Goal: Information Seeking & Learning: Learn about a topic

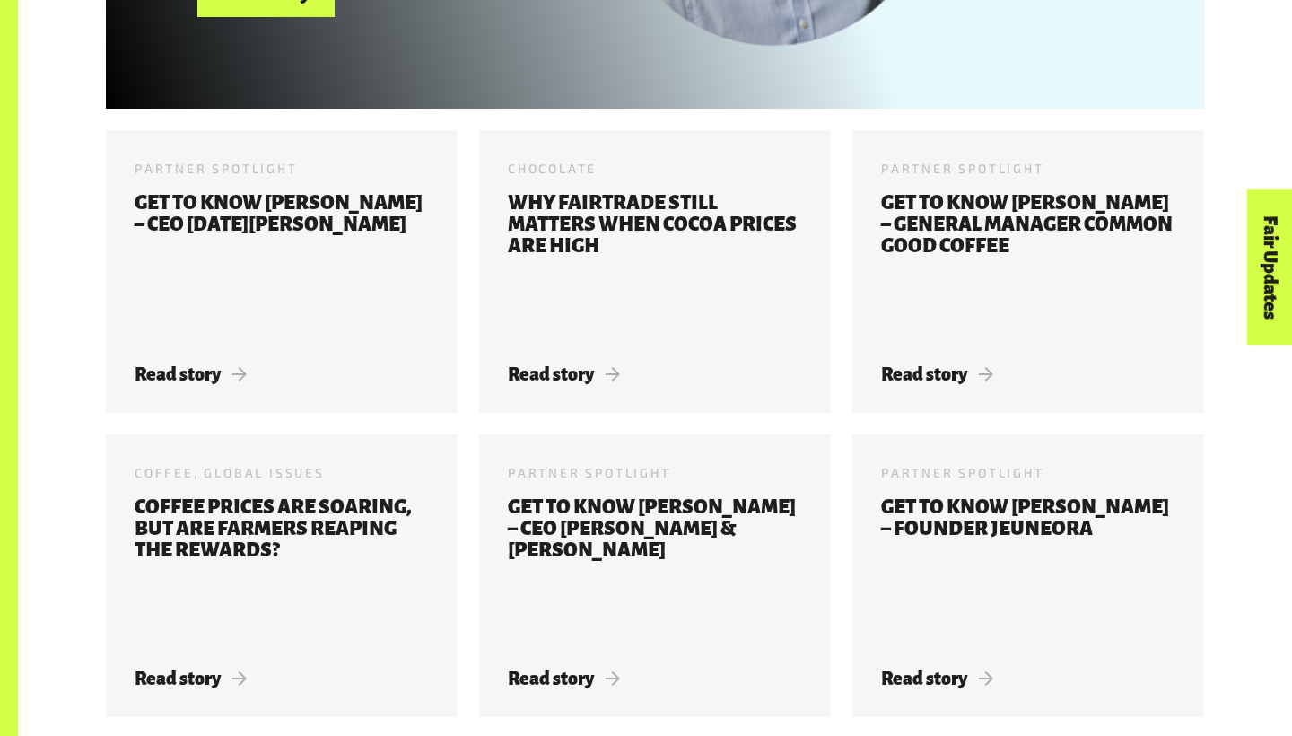
scroll to position [1064, 0]
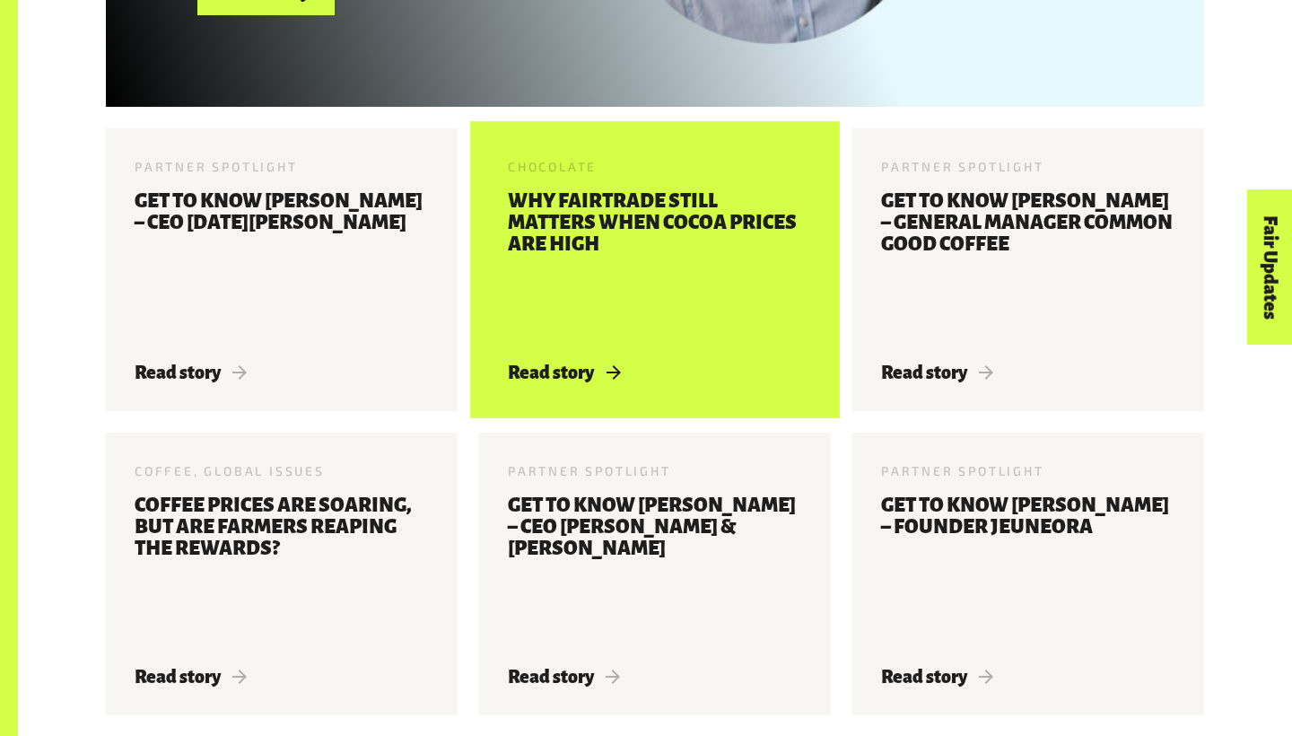
click at [557, 250] on h3 "Why Fairtrade still matters when cocoa prices are high" at bounding box center [655, 265] width 294 height 151
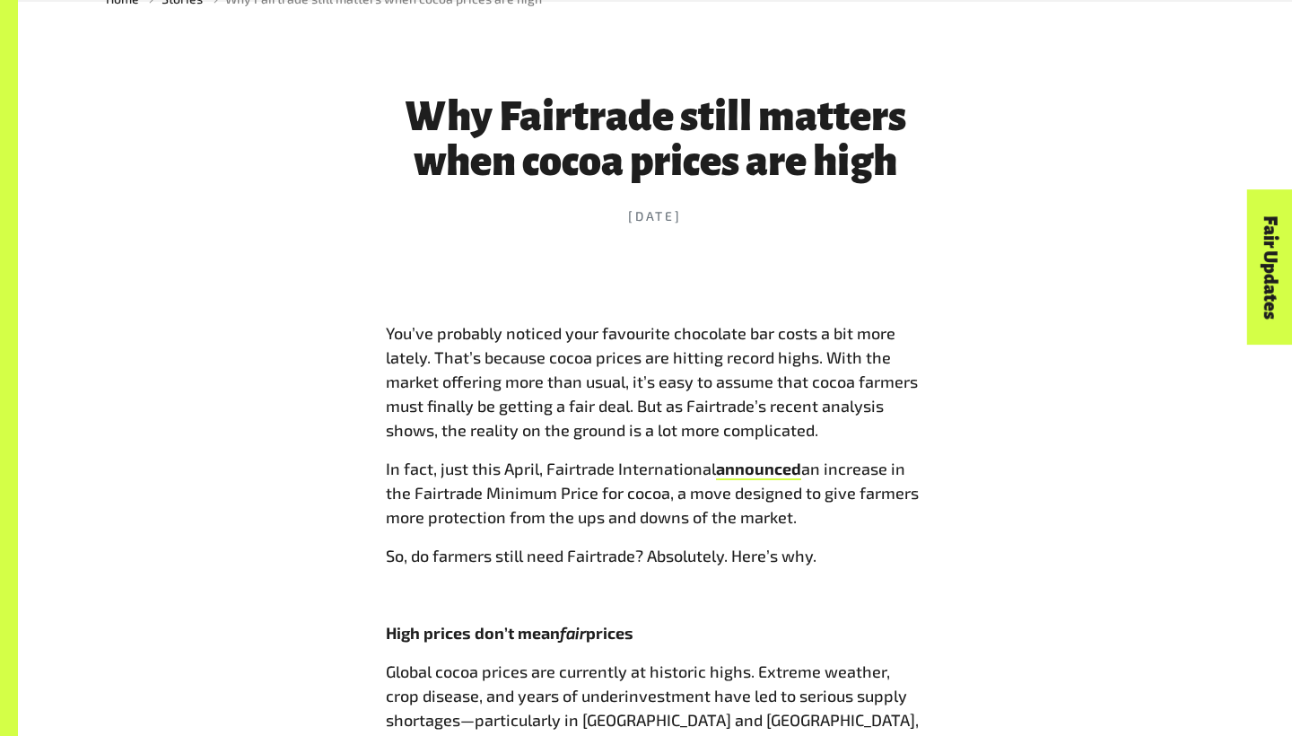
scroll to position [677, 0]
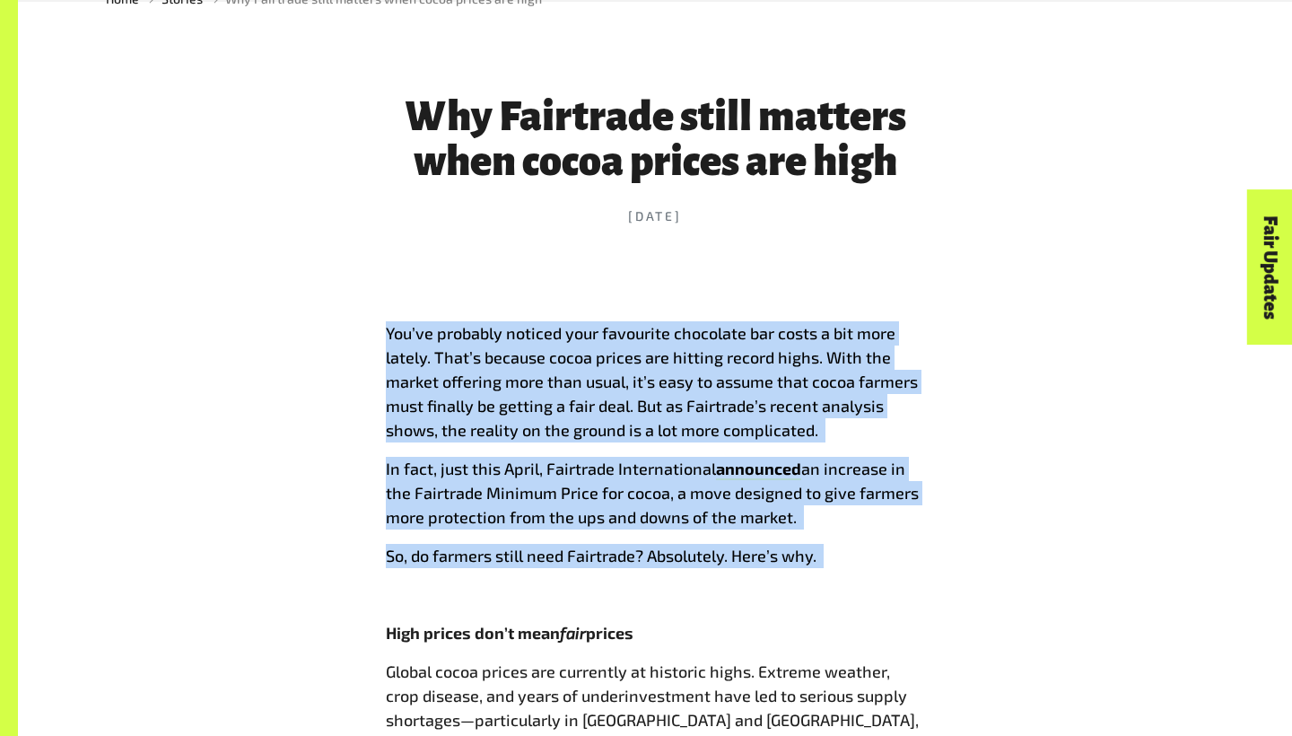
drag, startPoint x: 396, startPoint y: 313, endPoint x: 603, endPoint y: 575, distance: 334.0
click at [662, 352] on span "You’ve probably noticed your favourite chocolate bar costs a bit more lately. T…" at bounding box center [652, 381] width 532 height 117
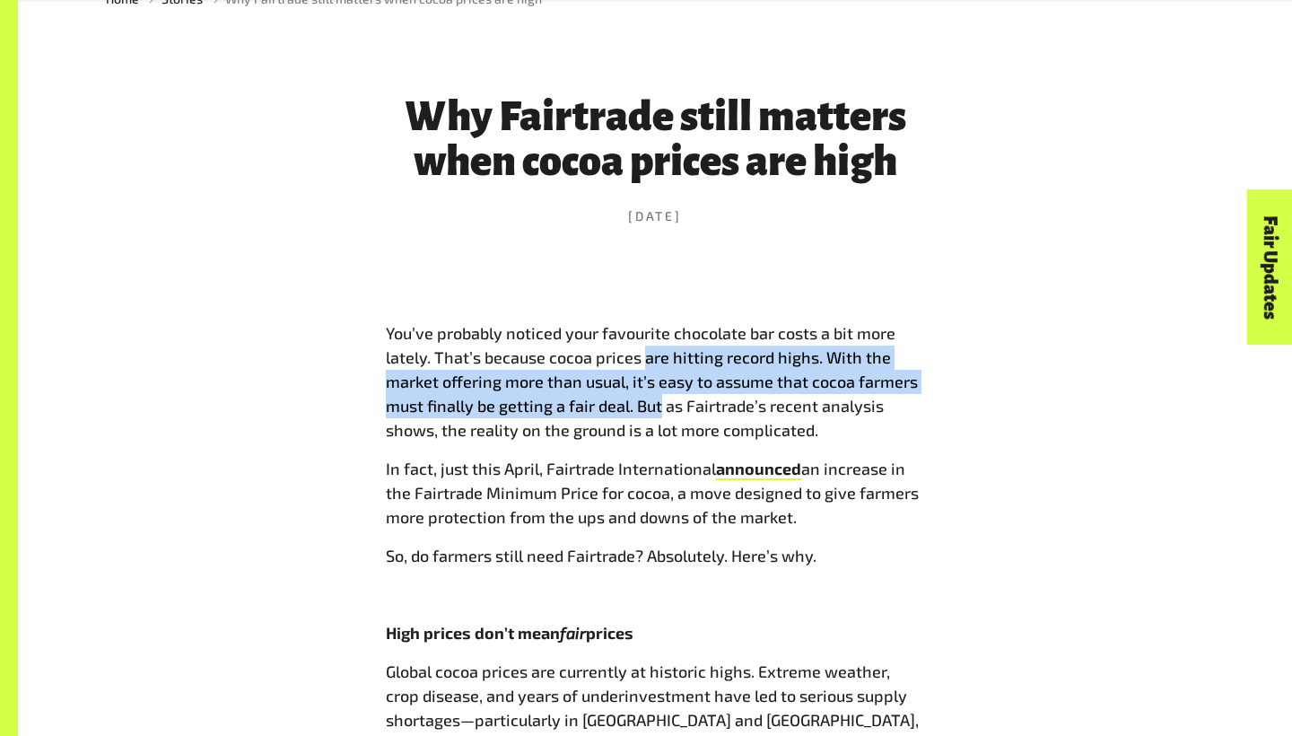
drag, startPoint x: 662, startPoint y: 352, endPoint x: 647, endPoint y: 408, distance: 58.5
click at [647, 408] on span "You’ve probably noticed your favourite chocolate bar costs a bit more lately. T…" at bounding box center [652, 381] width 532 height 117
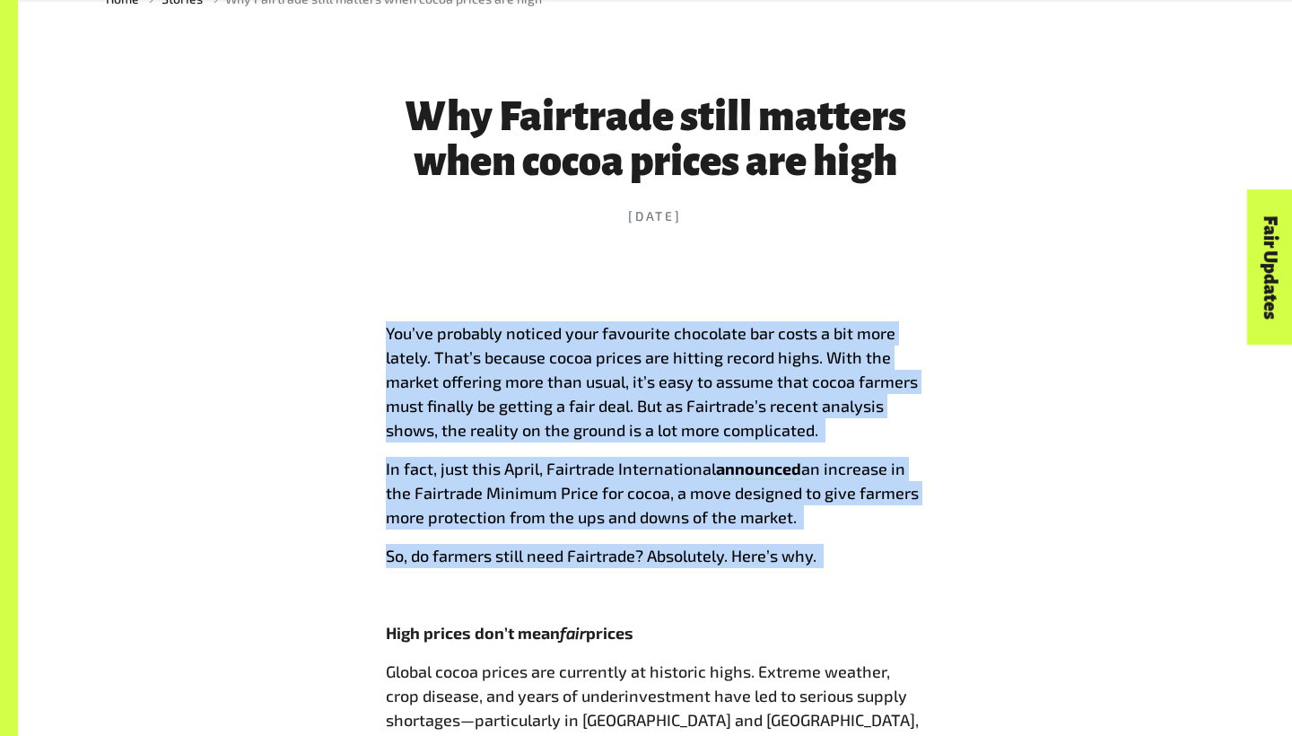
drag, startPoint x: 371, startPoint y: 311, endPoint x: 578, endPoint y: 572, distance: 332.7
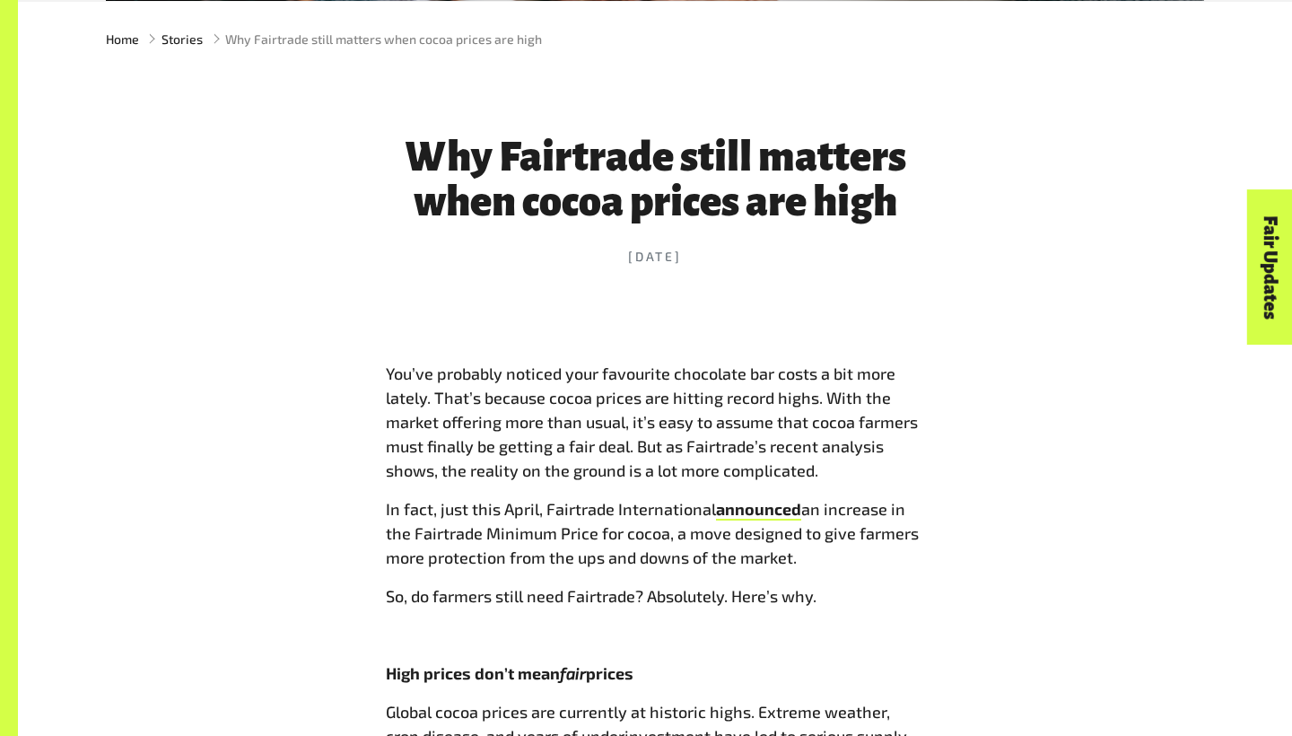
scroll to position [633, 0]
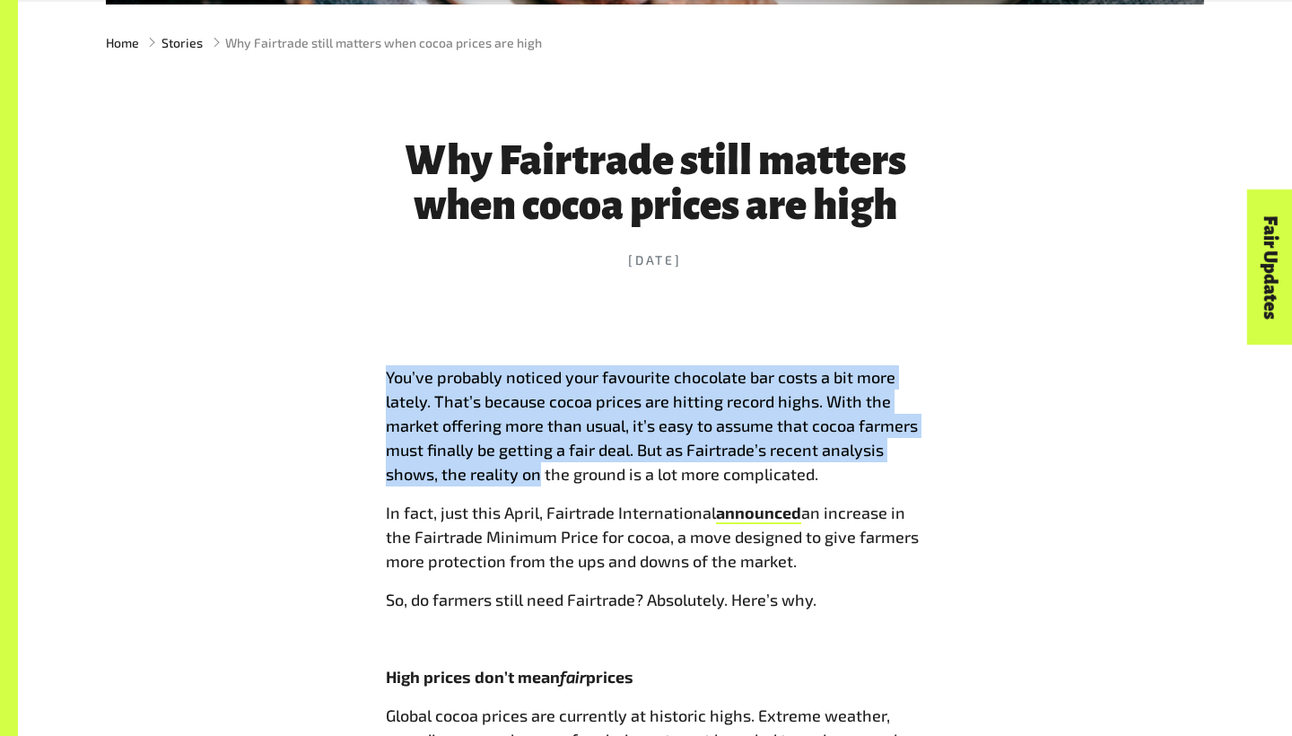
drag, startPoint x: 377, startPoint y: 379, endPoint x: 536, endPoint y: 464, distance: 181.0
click at [536, 464] on span "You’ve probably noticed your favourite chocolate bar costs a bit more lately. T…" at bounding box center [652, 425] width 532 height 117
drag, startPoint x: 379, startPoint y: 357, endPoint x: 832, endPoint y: 474, distance: 467.7
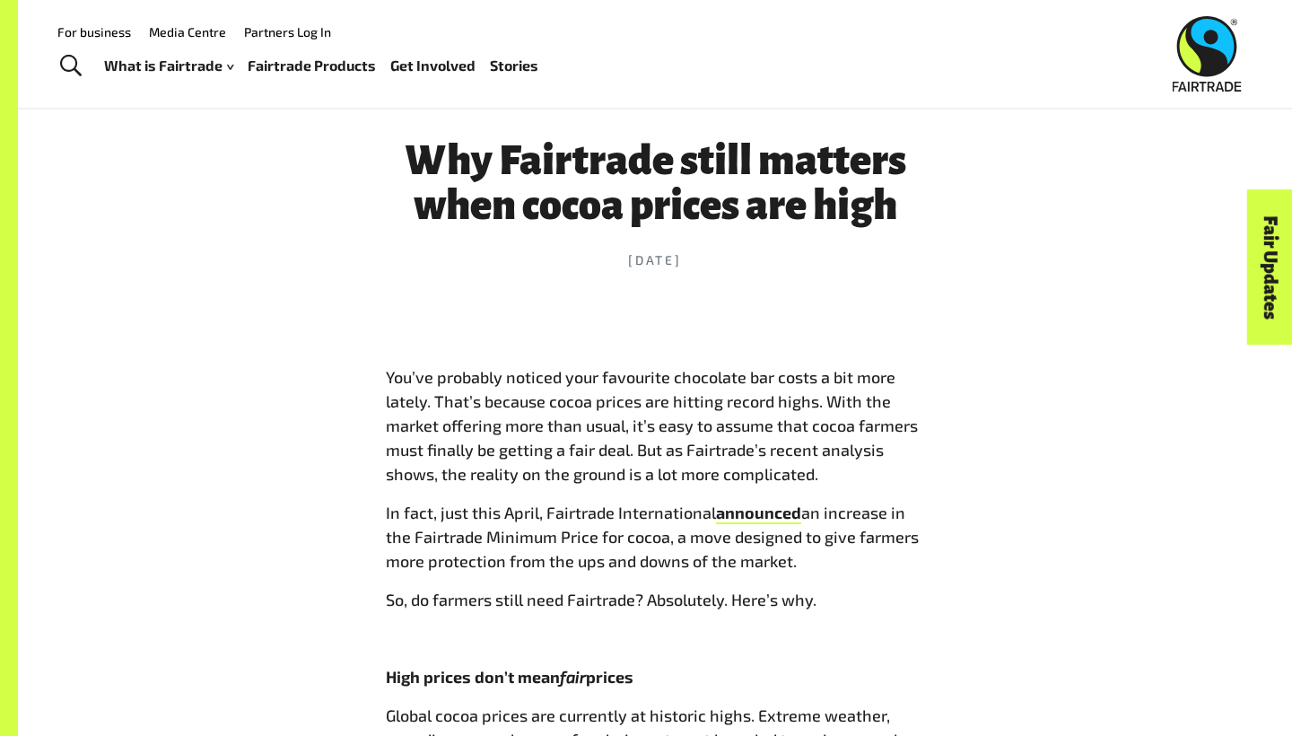
click at [832, 464] on p "You’ve probably noticed your favourite chocolate bar costs a bit more lately. T…" at bounding box center [655, 425] width 538 height 121
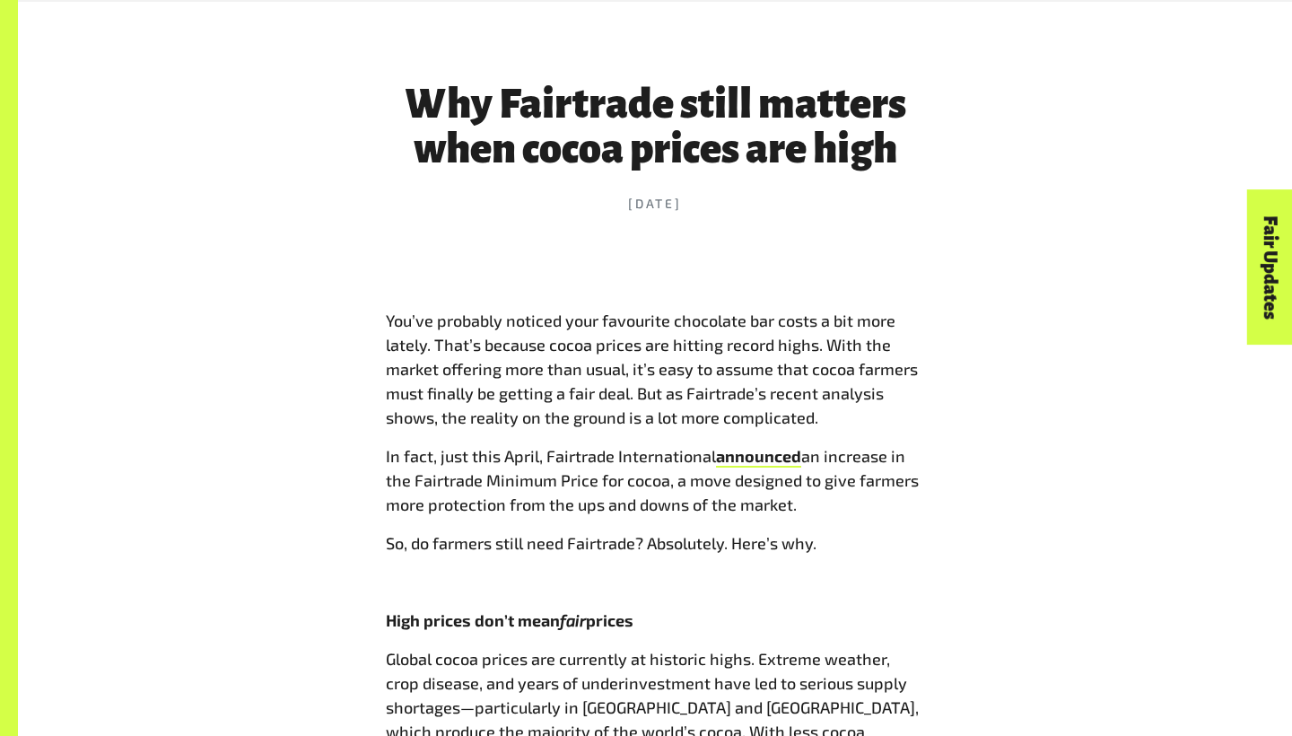
scroll to position [702, 0]
